Goal: Task Accomplishment & Management: Use online tool/utility

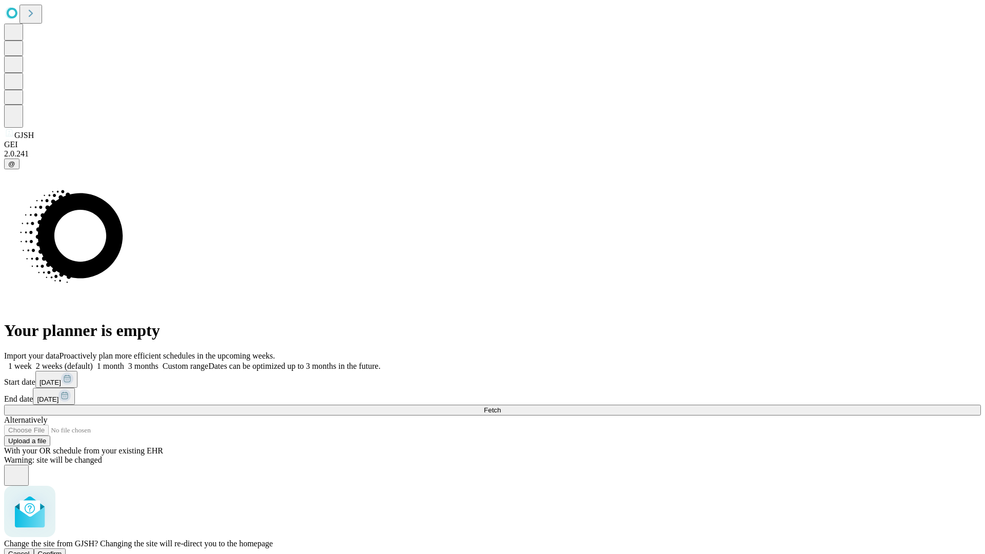
click at [62, 550] on span "Confirm" at bounding box center [50, 554] width 24 height 8
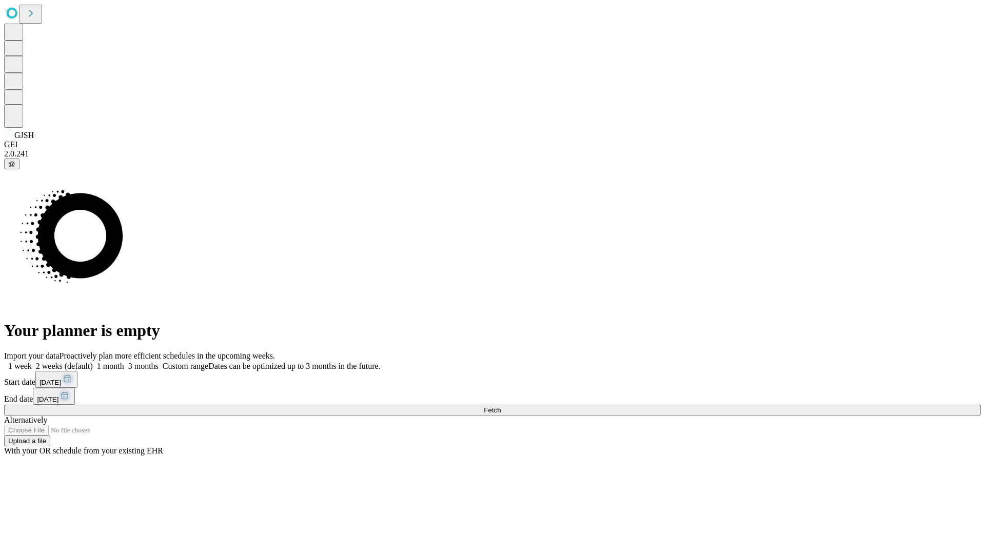
click at [124, 362] on label "1 month" at bounding box center [108, 366] width 31 height 9
click at [501, 406] on span "Fetch" at bounding box center [492, 410] width 17 height 8
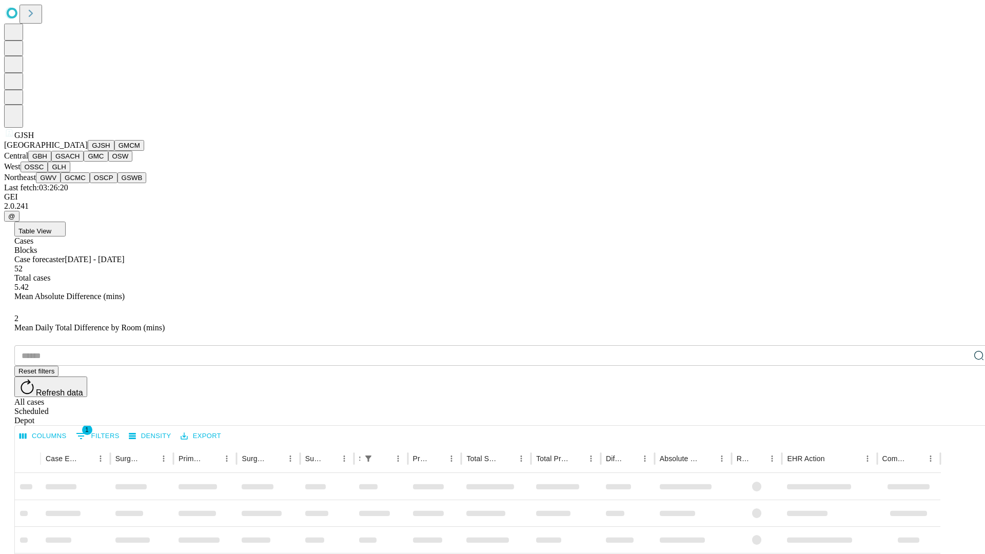
click at [114, 151] on button "GMCM" at bounding box center [129, 145] width 30 height 11
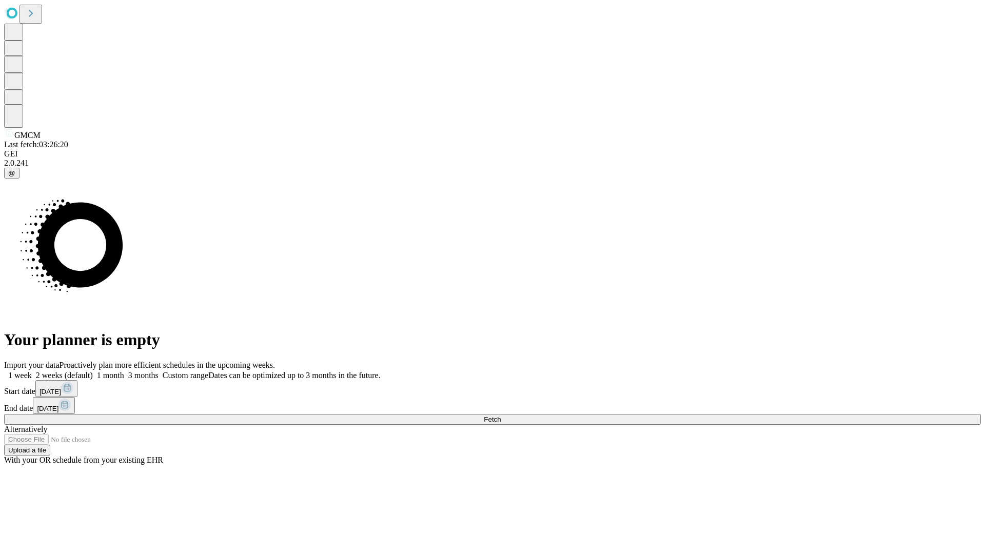
click at [124, 371] on label "1 month" at bounding box center [108, 375] width 31 height 9
click at [501, 415] on span "Fetch" at bounding box center [492, 419] width 17 height 8
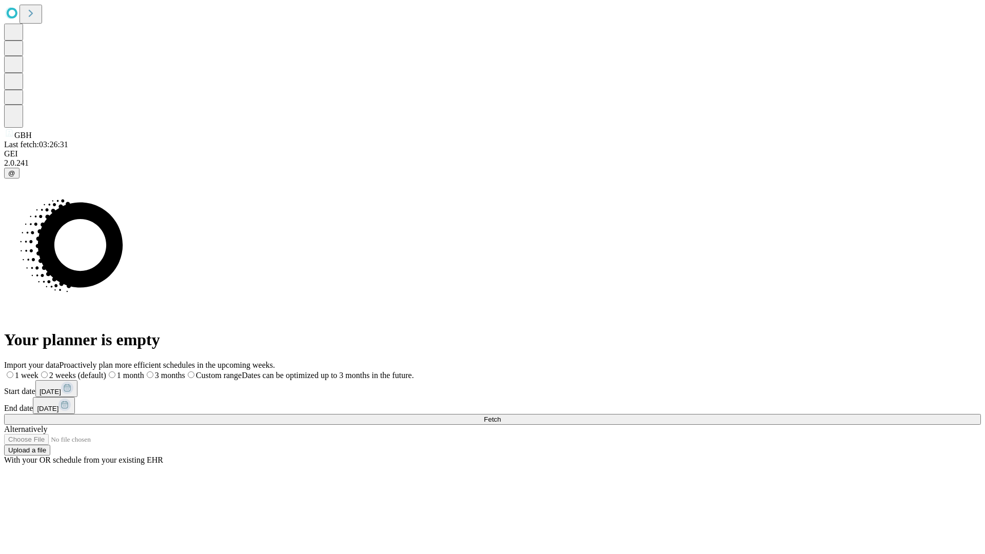
click at [144, 371] on label "1 month" at bounding box center [125, 375] width 38 height 9
click at [501, 415] on span "Fetch" at bounding box center [492, 419] width 17 height 8
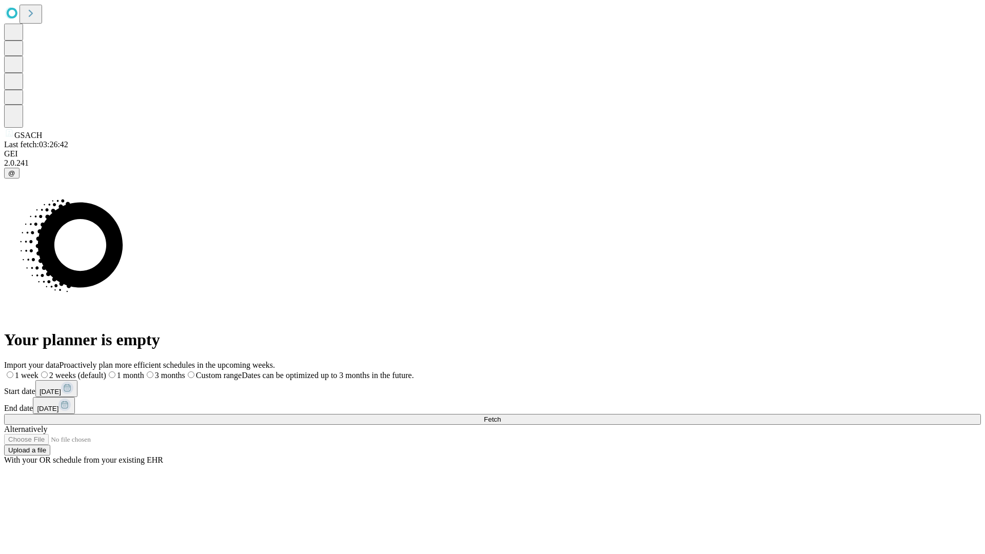
click at [144, 371] on label "1 month" at bounding box center [125, 375] width 38 height 9
click at [501, 415] on span "Fetch" at bounding box center [492, 419] width 17 height 8
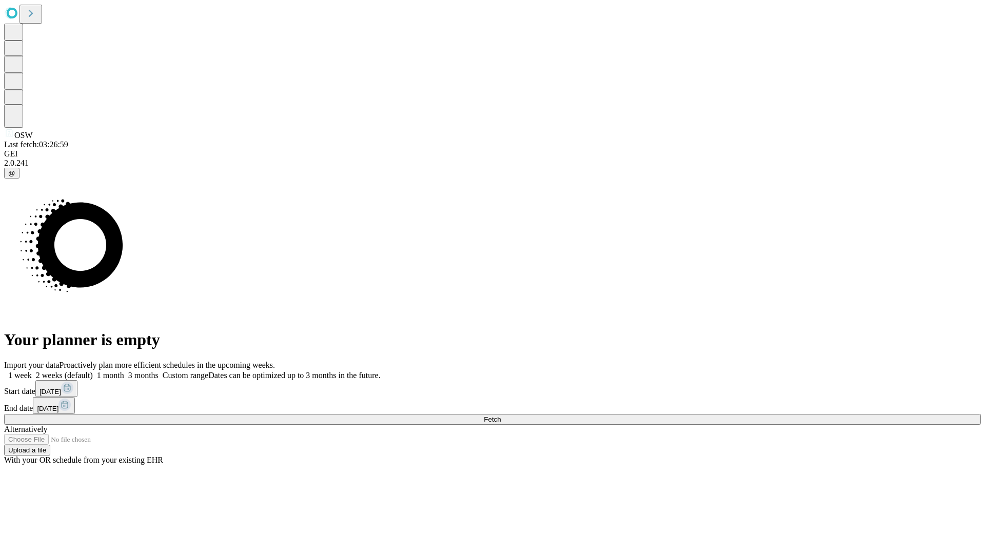
click at [124, 371] on label "1 month" at bounding box center [108, 375] width 31 height 9
click at [501, 415] on span "Fetch" at bounding box center [492, 419] width 17 height 8
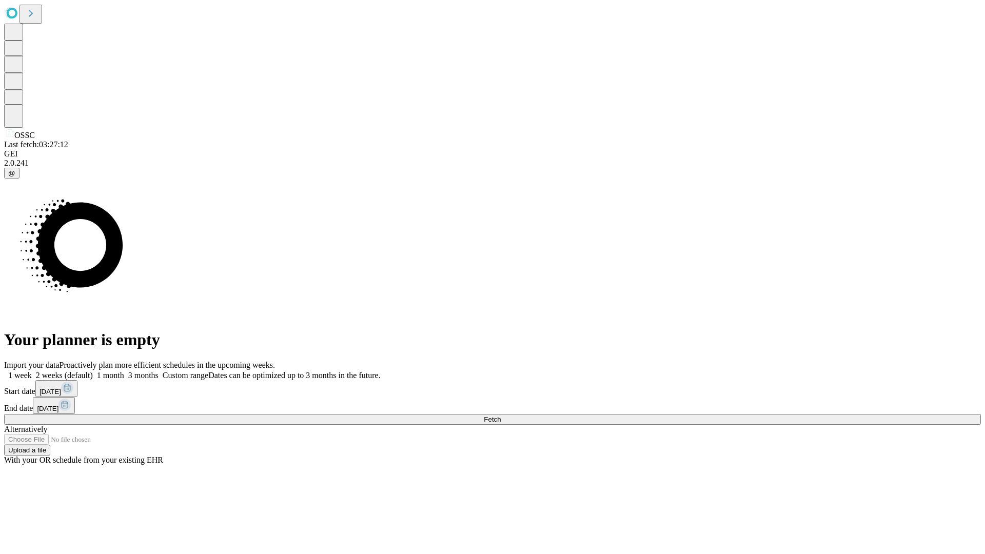
click at [124, 371] on label "1 month" at bounding box center [108, 375] width 31 height 9
click at [501, 415] on span "Fetch" at bounding box center [492, 419] width 17 height 8
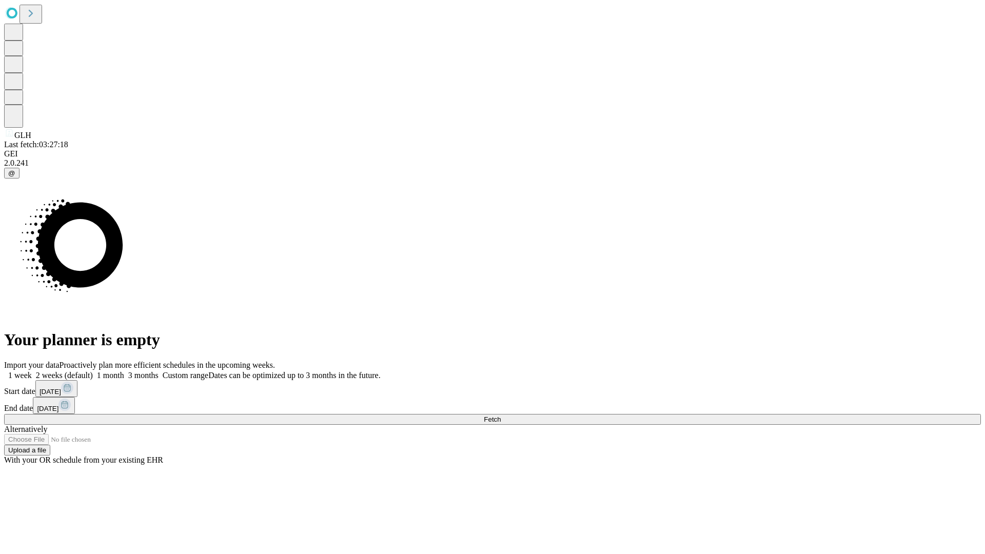
click at [124, 371] on label "1 month" at bounding box center [108, 375] width 31 height 9
click at [501, 415] on span "Fetch" at bounding box center [492, 419] width 17 height 8
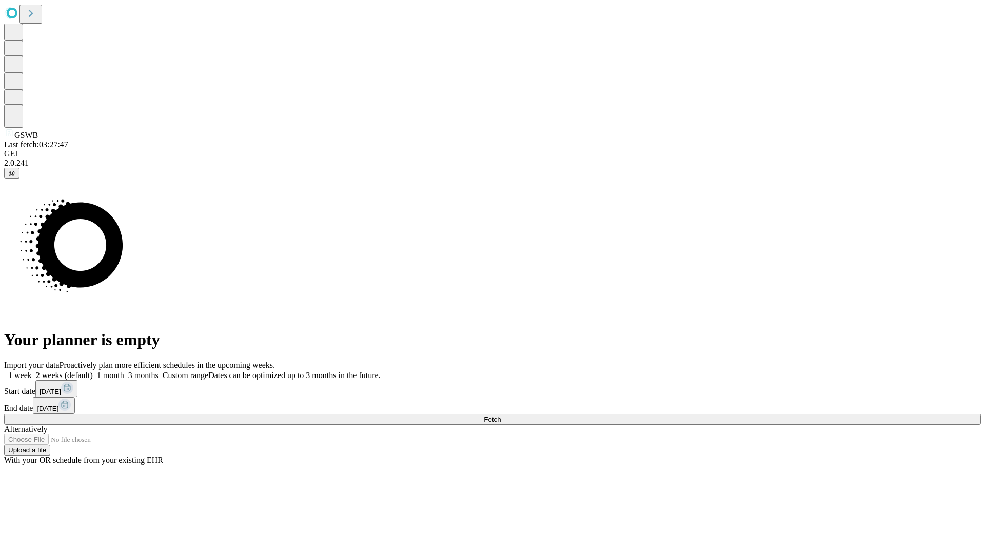
click at [124, 371] on label "1 month" at bounding box center [108, 375] width 31 height 9
click at [501, 415] on span "Fetch" at bounding box center [492, 419] width 17 height 8
